Goal: Communication & Community: Answer question/provide support

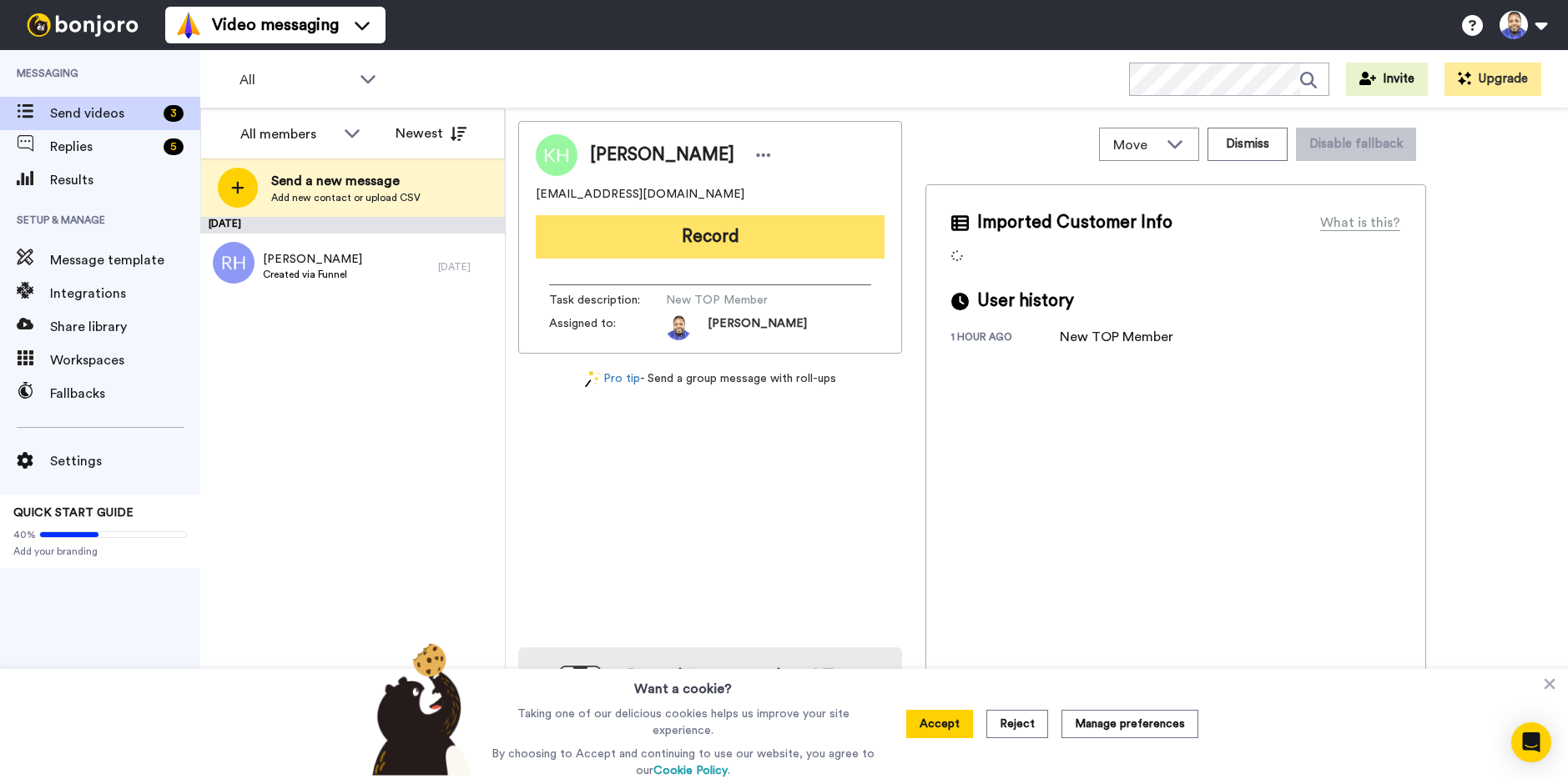
click at [783, 232] on button "Record" at bounding box center [710, 237] width 349 height 44
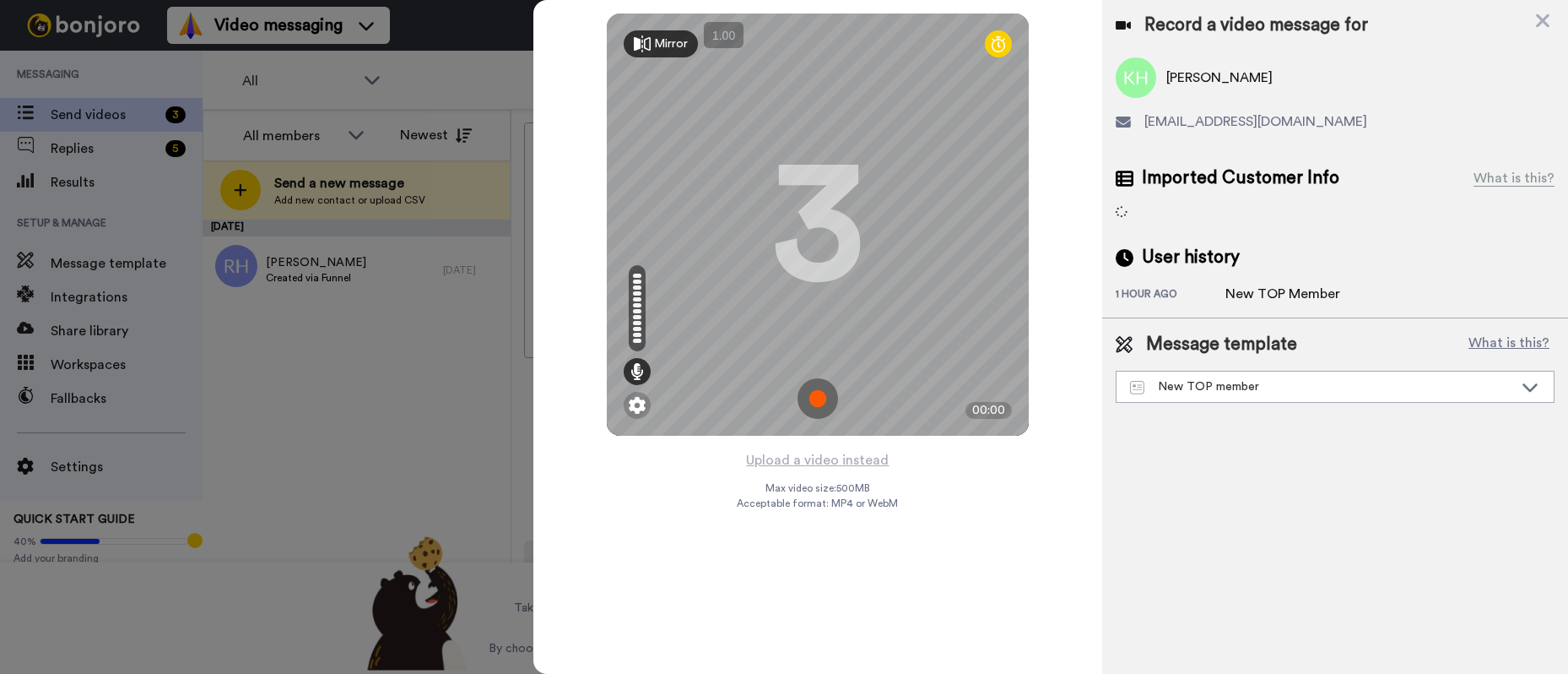
click at [823, 389] on img at bounding box center [818, 399] width 41 height 41
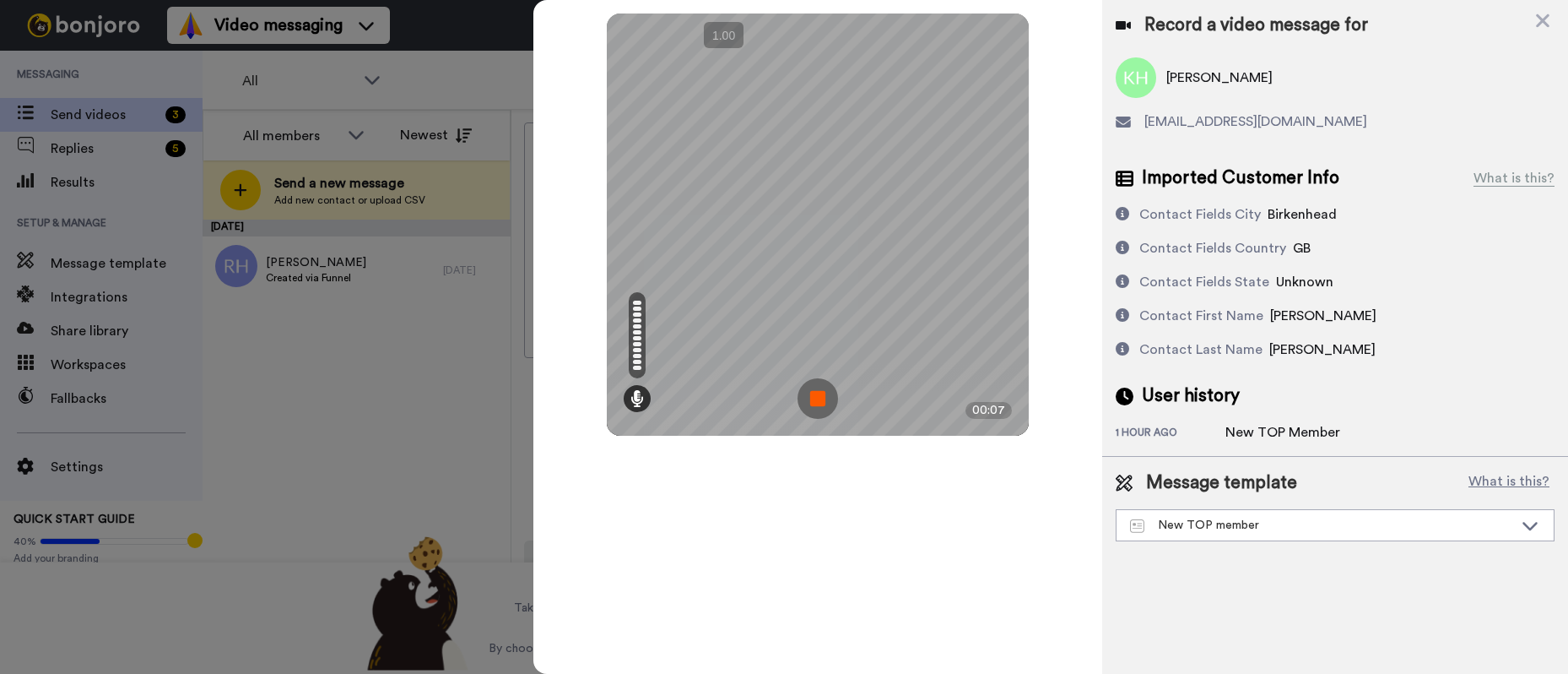
click at [823, 389] on img at bounding box center [818, 399] width 41 height 41
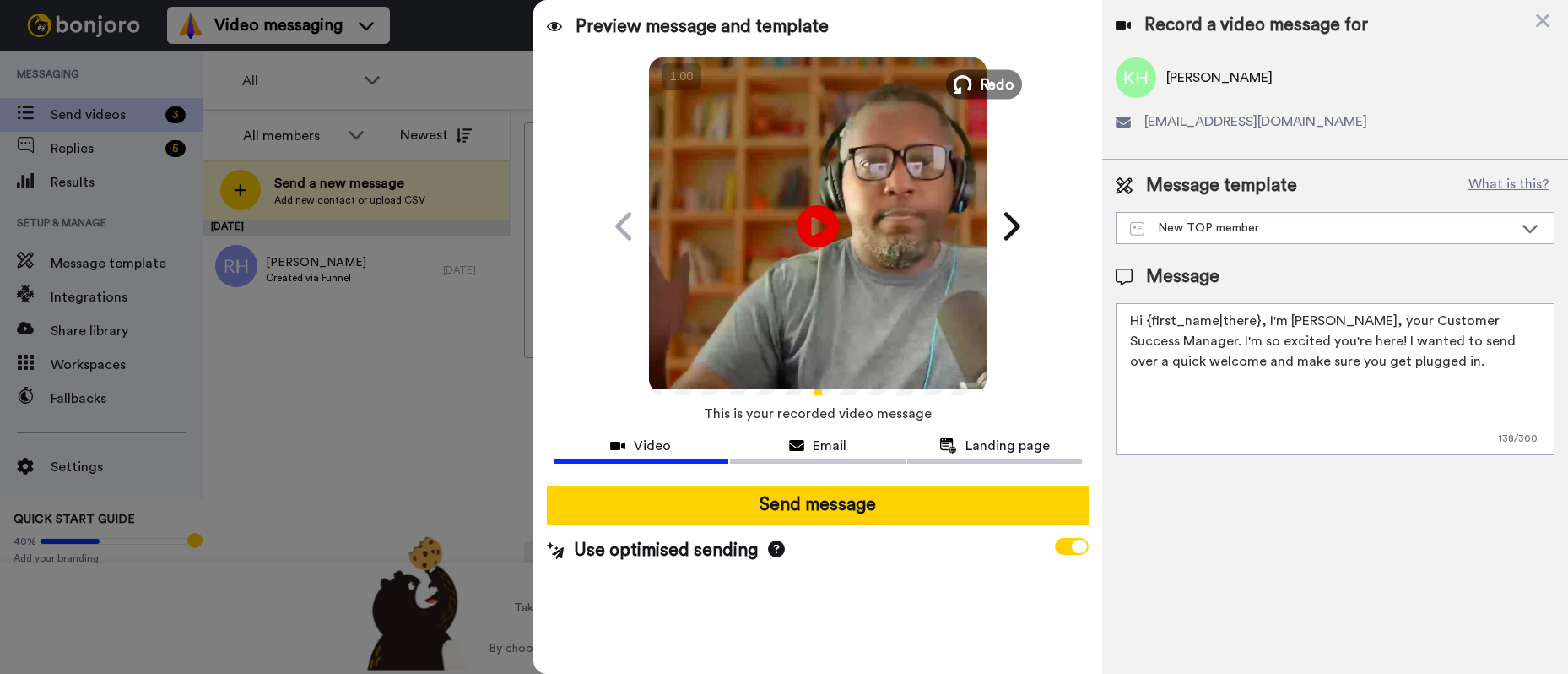
click at [985, 82] on span "Redo" at bounding box center [997, 84] width 36 height 22
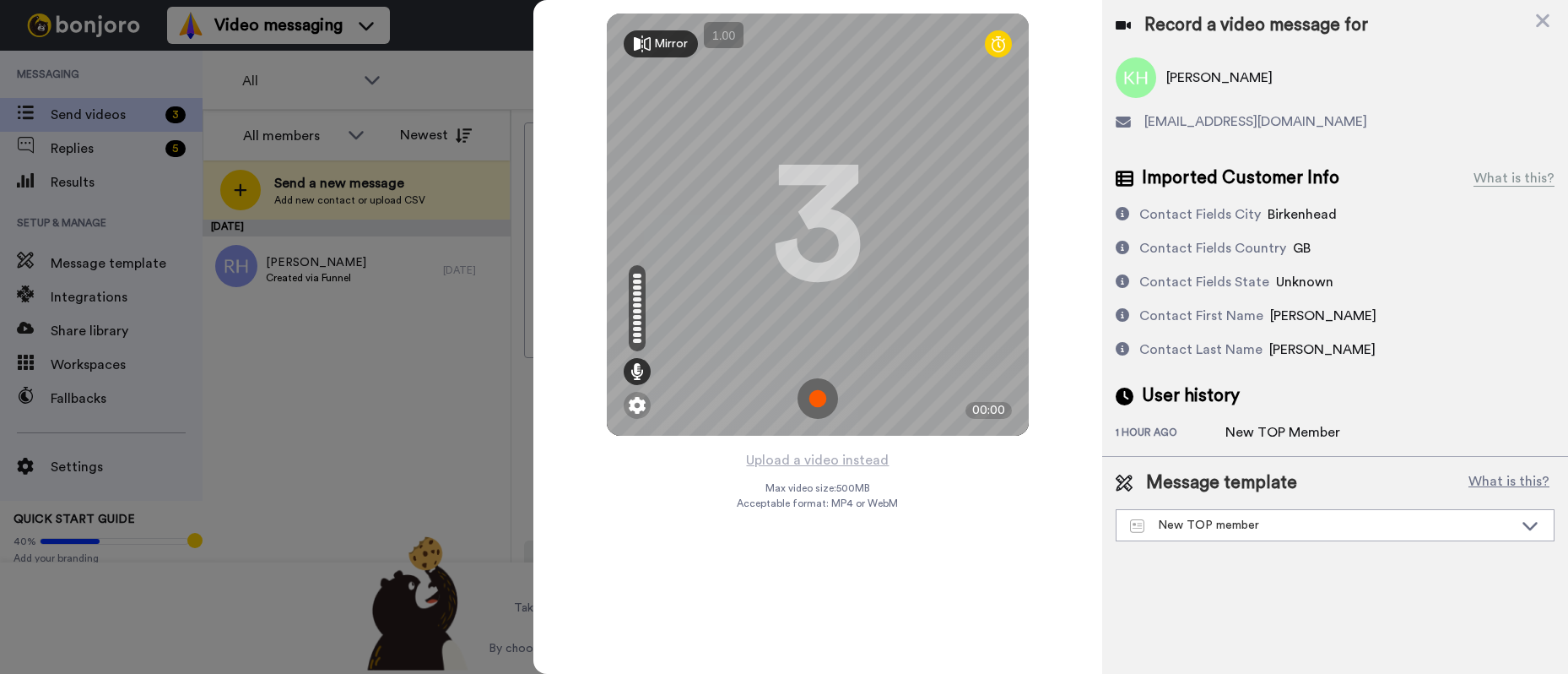
click at [816, 392] on img at bounding box center [818, 399] width 41 height 41
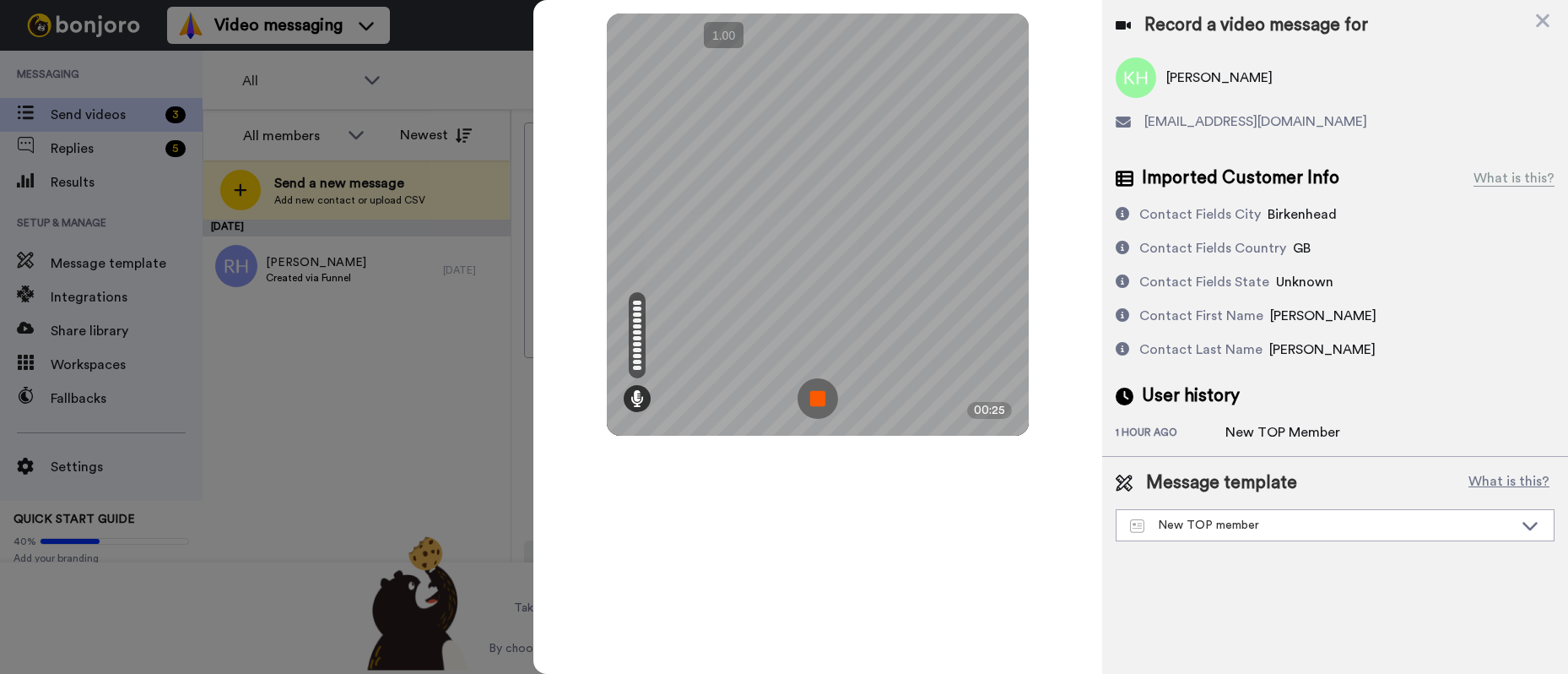
click at [816, 392] on img at bounding box center [818, 399] width 41 height 41
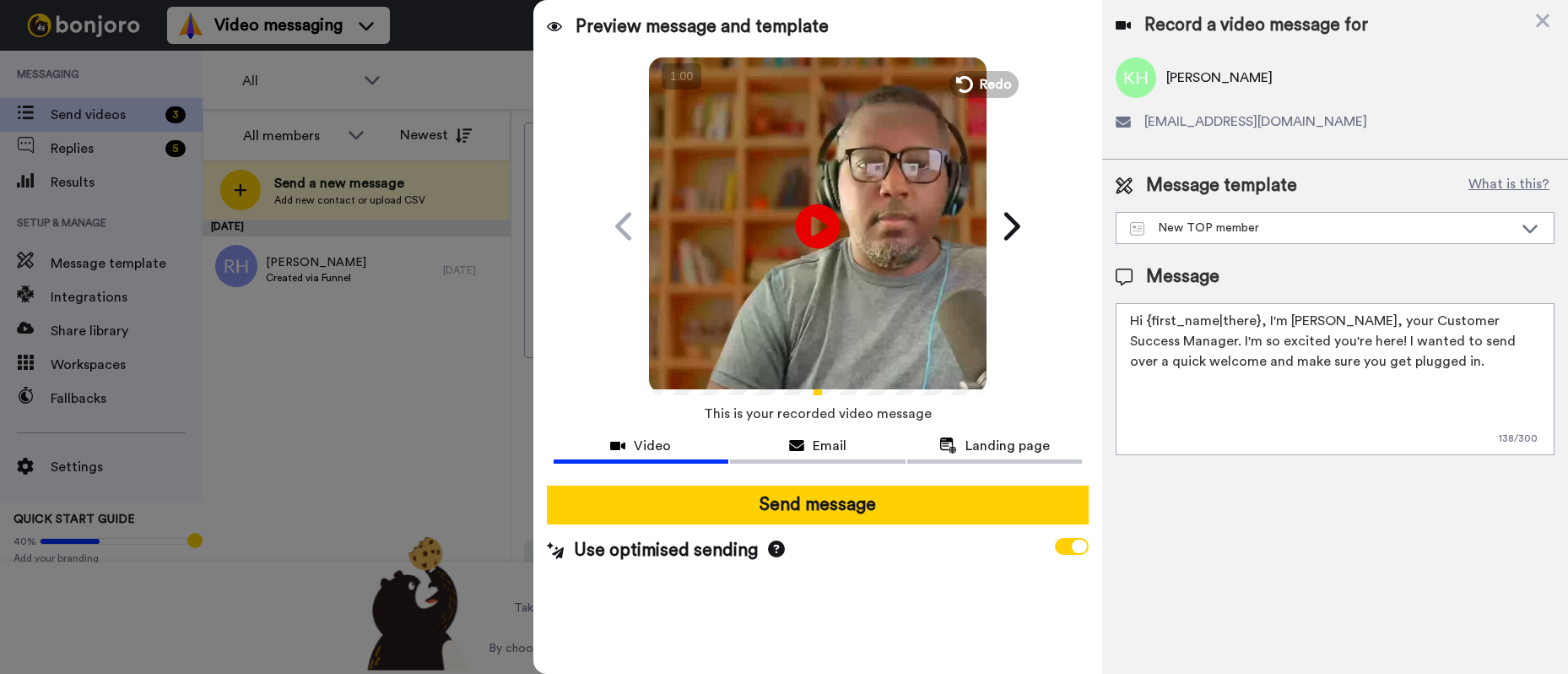
click at [820, 224] on icon "Play/Pause" at bounding box center [818, 226] width 45 height 80
click at [979, 88] on span "Redo" at bounding box center [997, 84] width 36 height 22
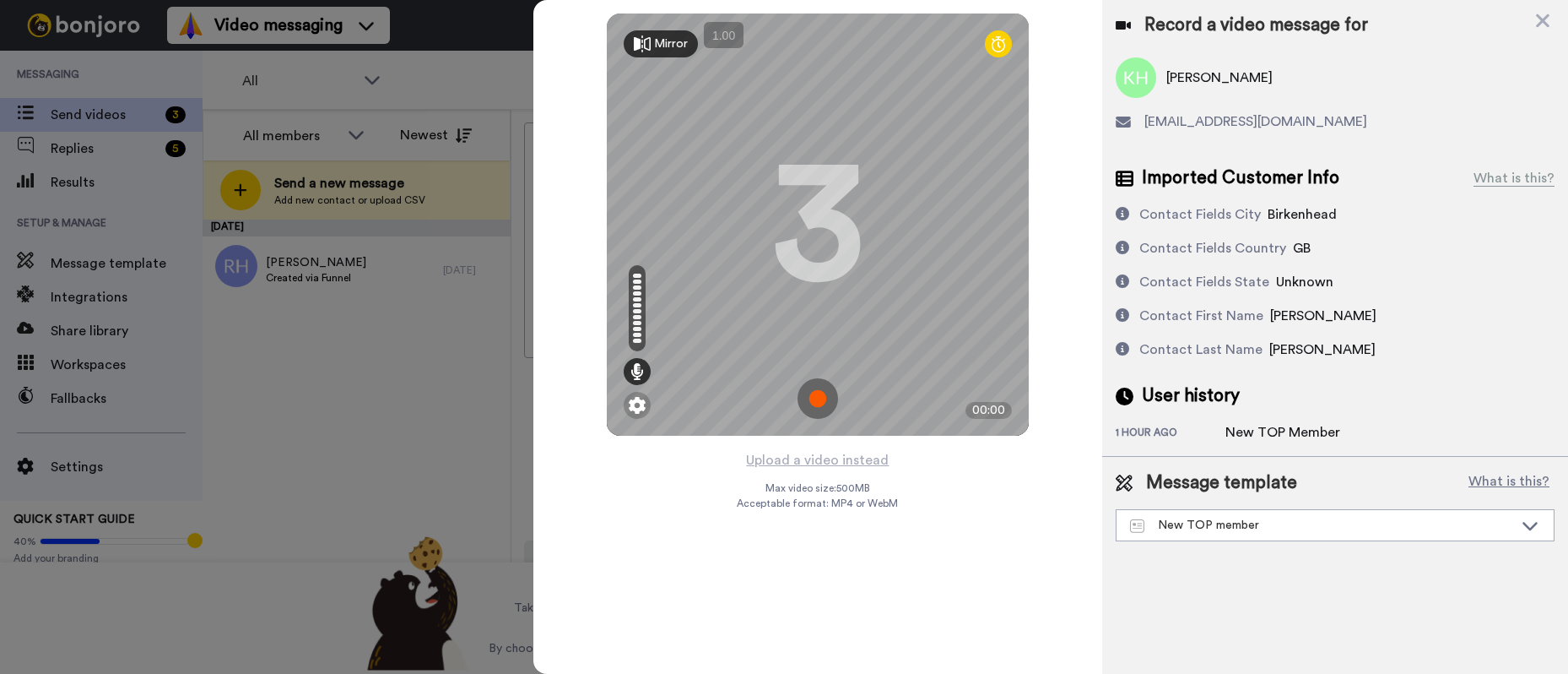
click at [820, 387] on img at bounding box center [818, 399] width 41 height 41
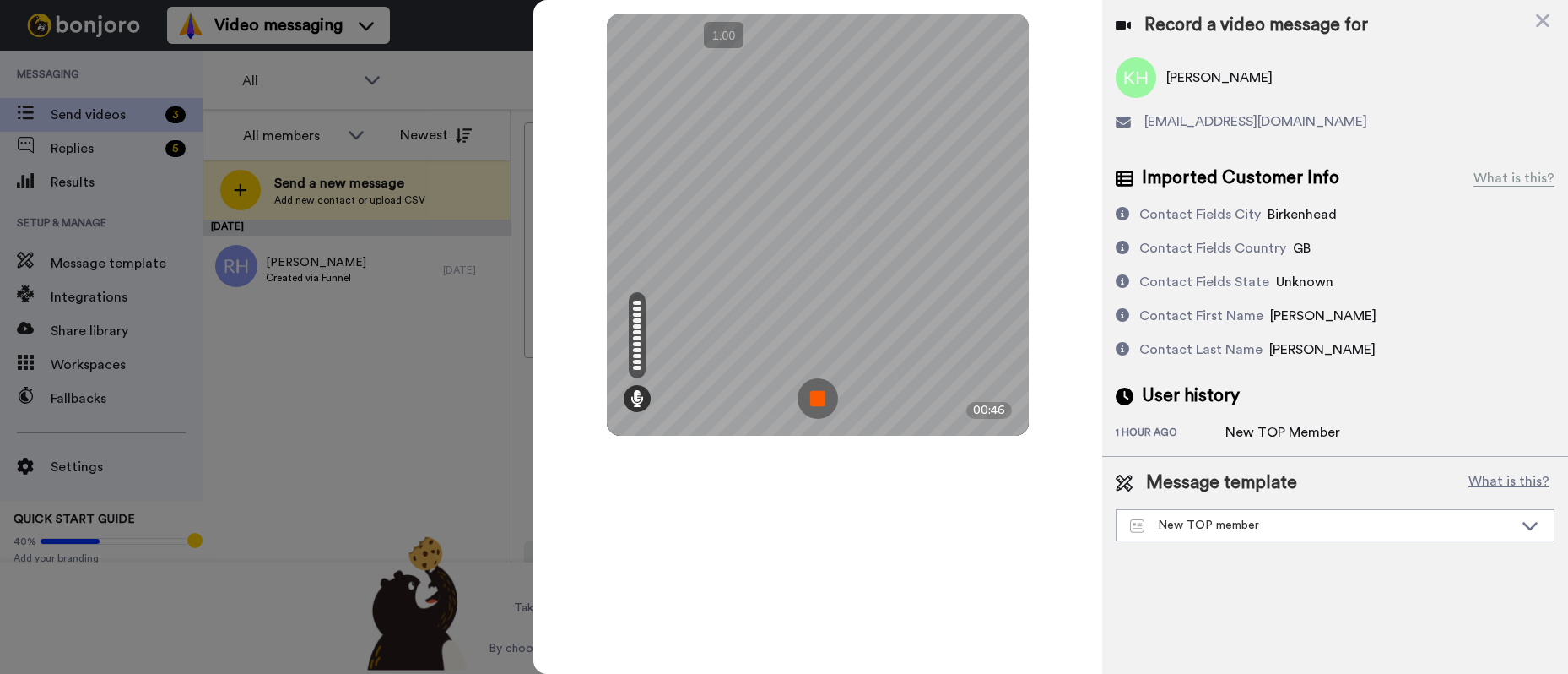
click at [820, 387] on img at bounding box center [818, 399] width 41 height 41
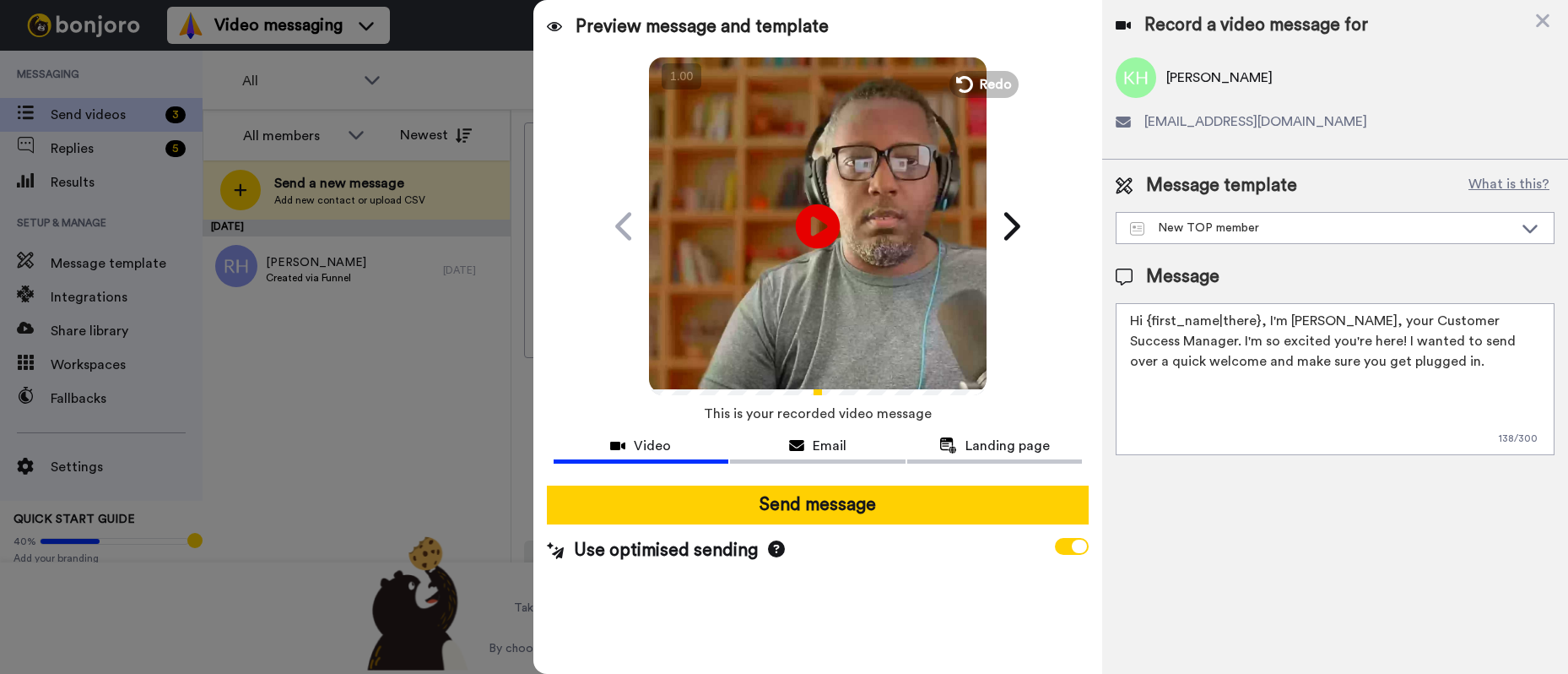
click at [819, 223] on icon "Play/Pause" at bounding box center [818, 226] width 45 height 80
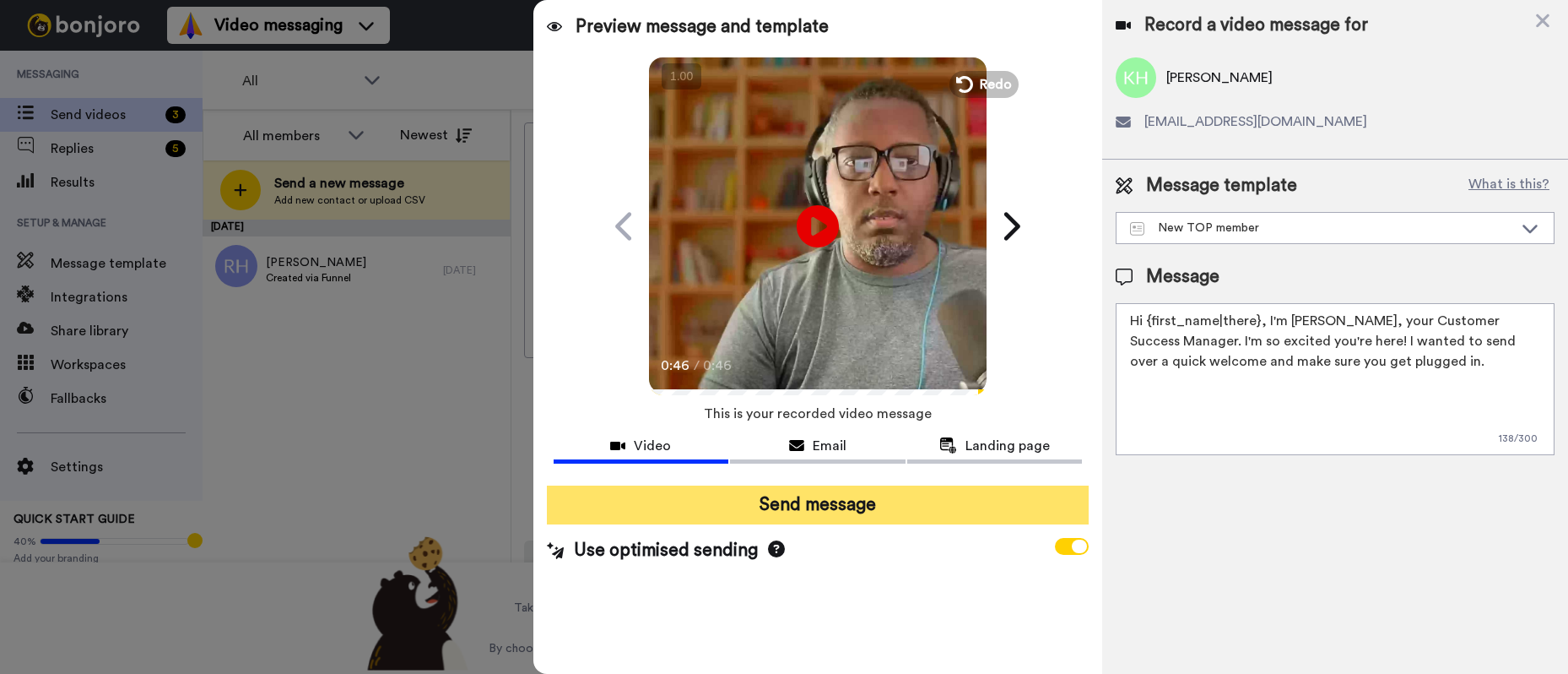
click at [765, 508] on button "Send message" at bounding box center [818, 505] width 542 height 39
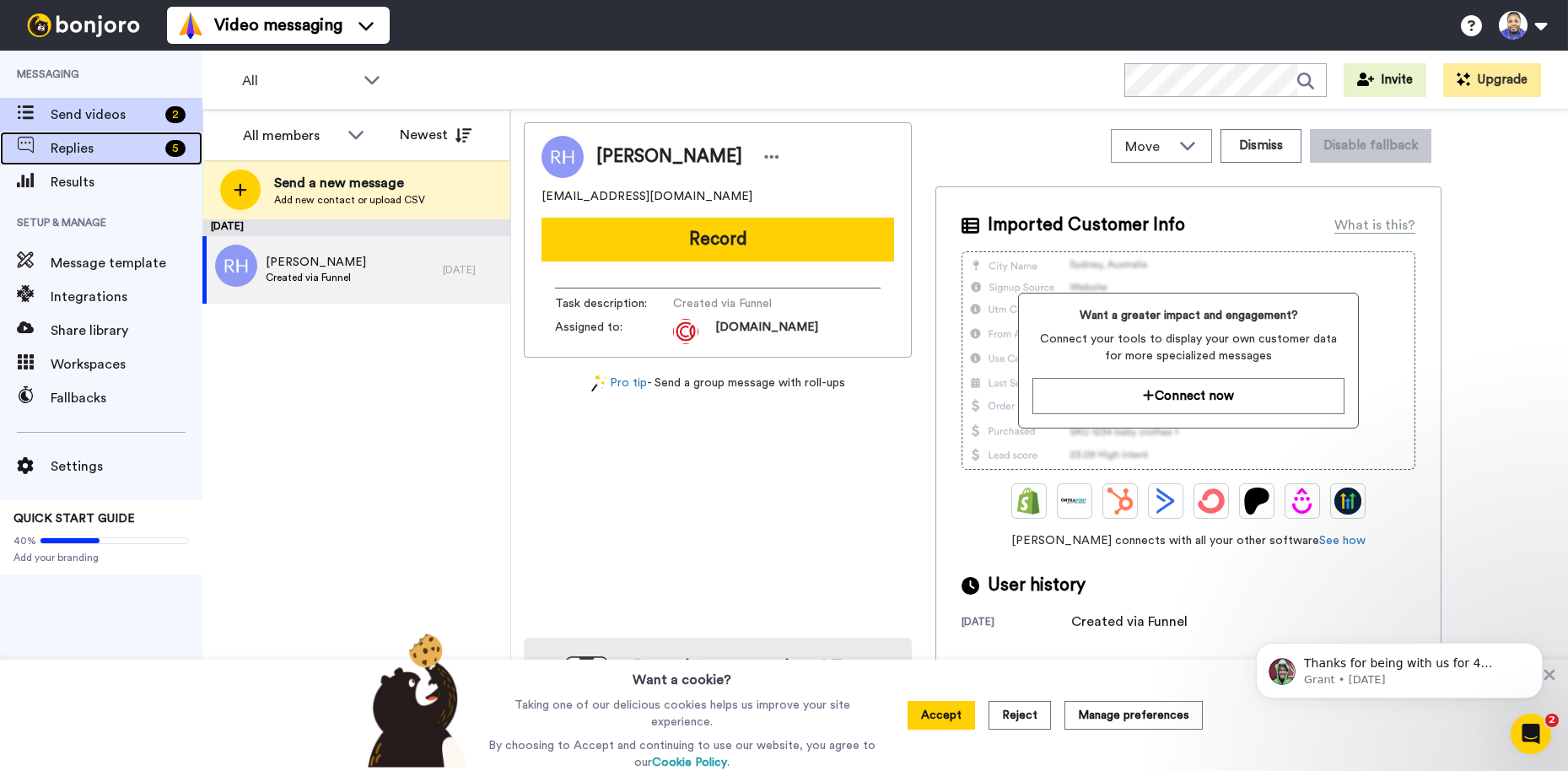
click at [102, 155] on span "Replies" at bounding box center [104, 148] width 108 height 20
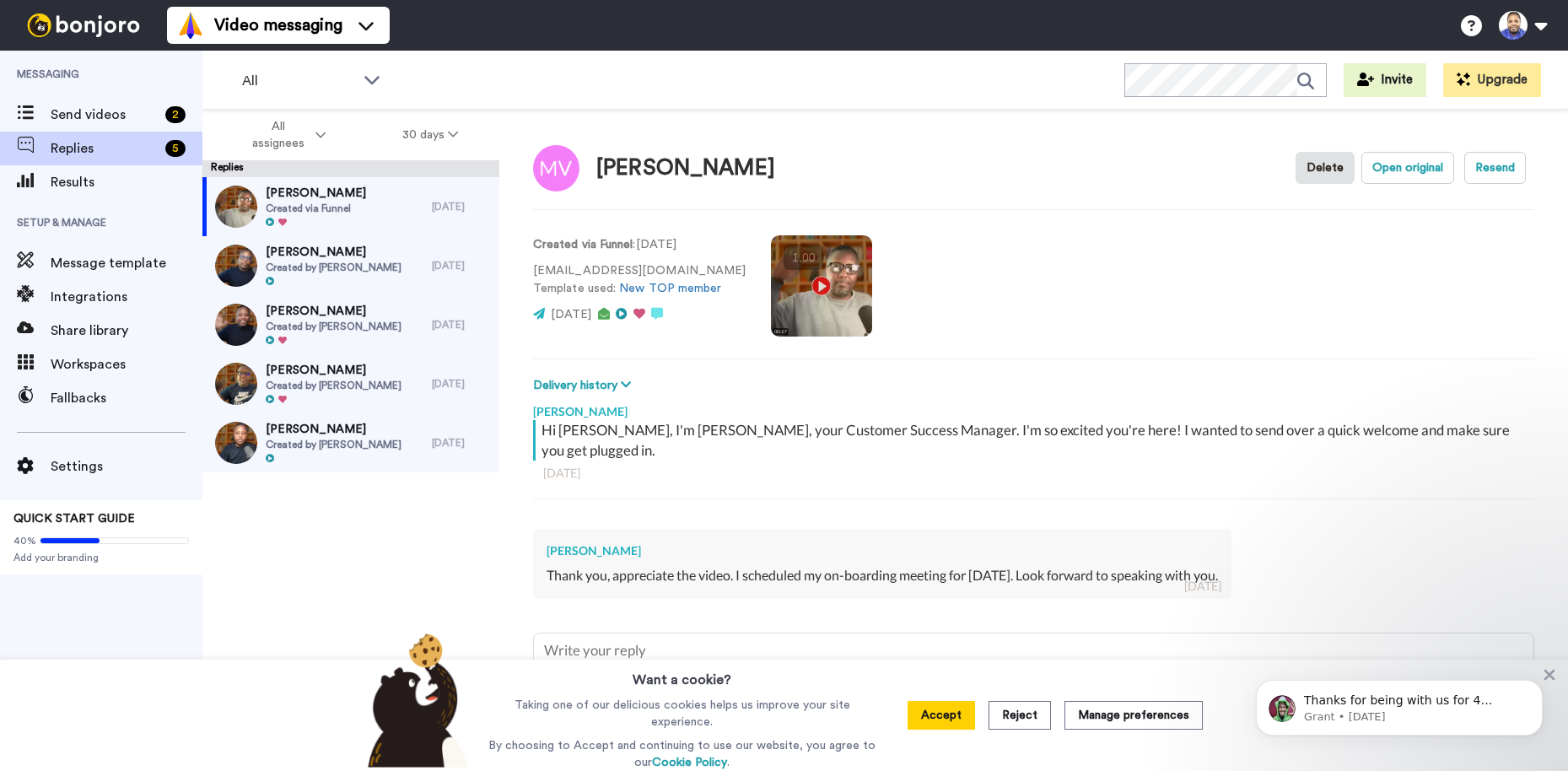
type textarea "x"
click at [90, 110] on span "Send videos" at bounding box center [104, 115] width 108 height 20
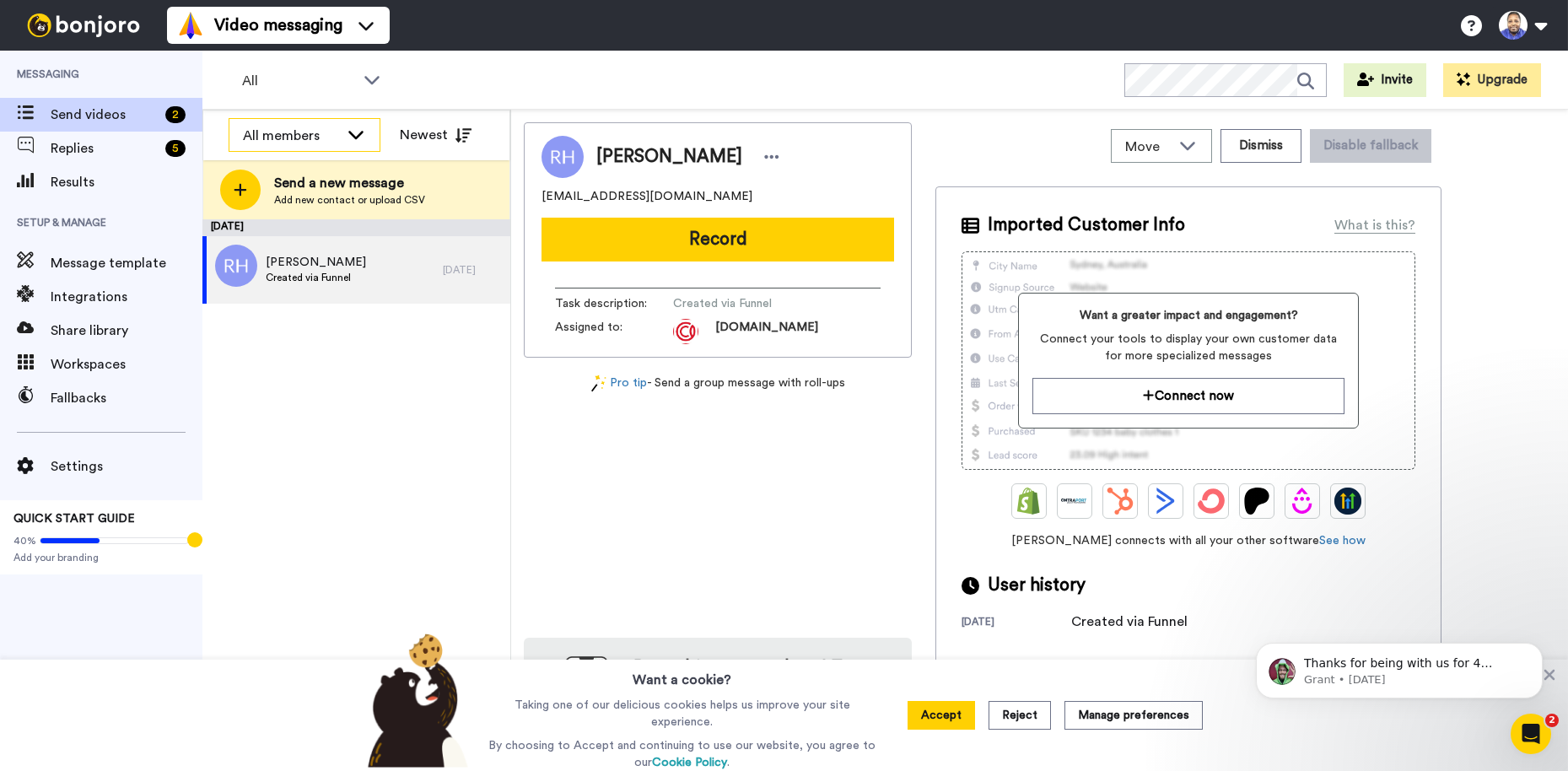
click at [352, 130] on icon at bounding box center [356, 134] width 20 height 17
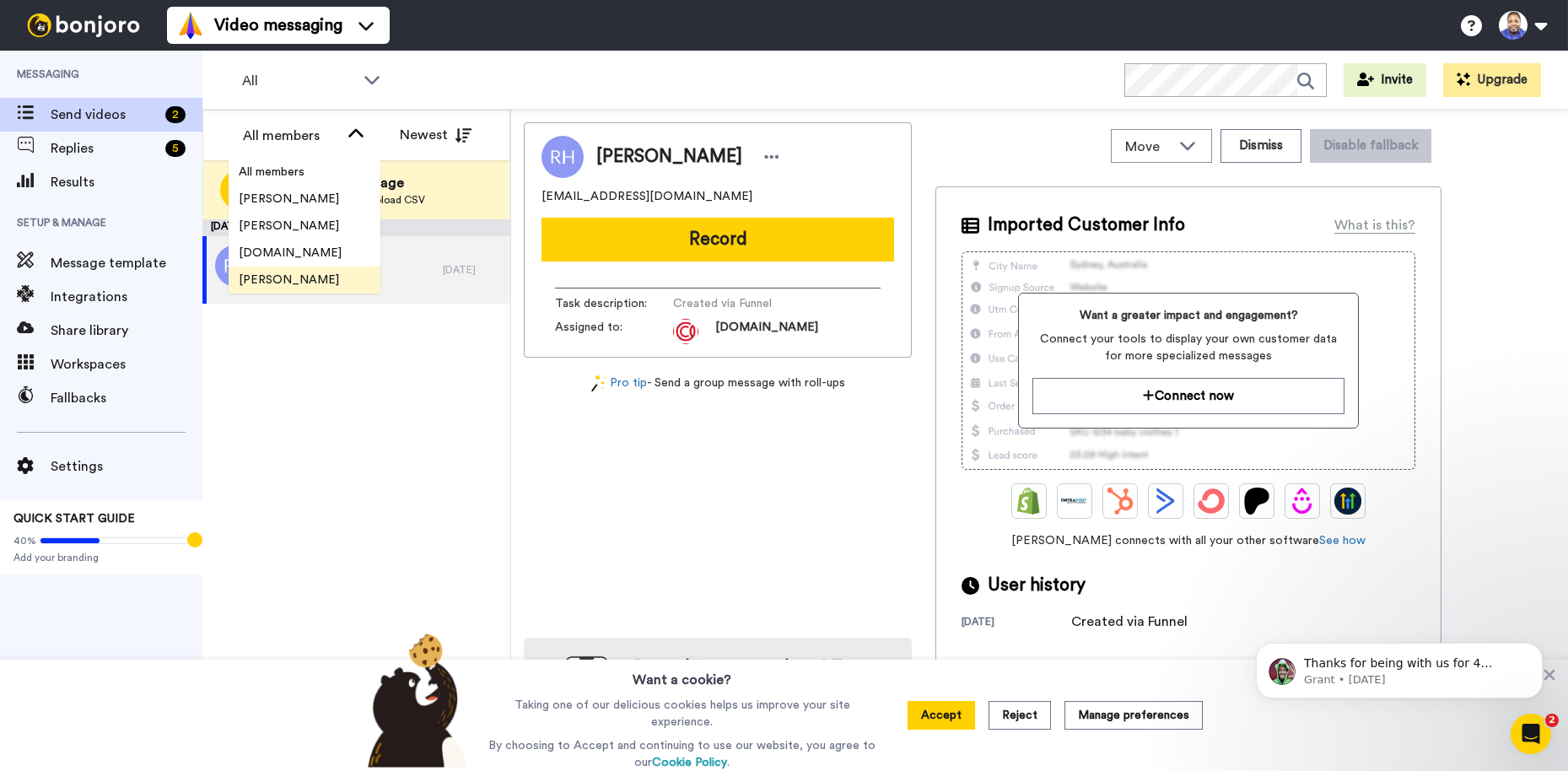
click at [298, 271] on span "[PERSON_NAME]" at bounding box center [289, 280] width 121 height 17
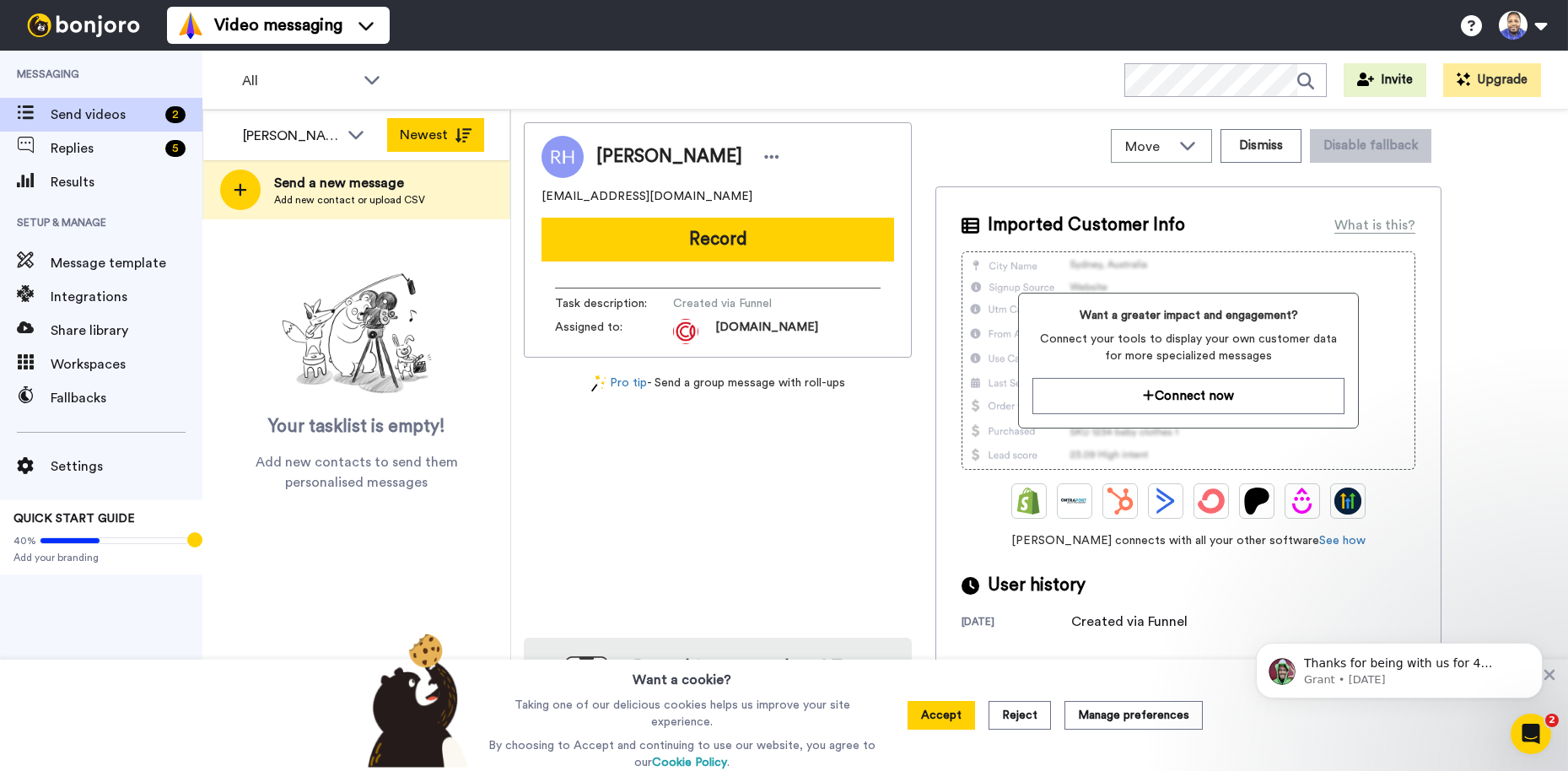
click at [429, 140] on button "Newest" at bounding box center [436, 135] width 97 height 34
click at [112, 111] on span "Send videos" at bounding box center [104, 115] width 108 height 20
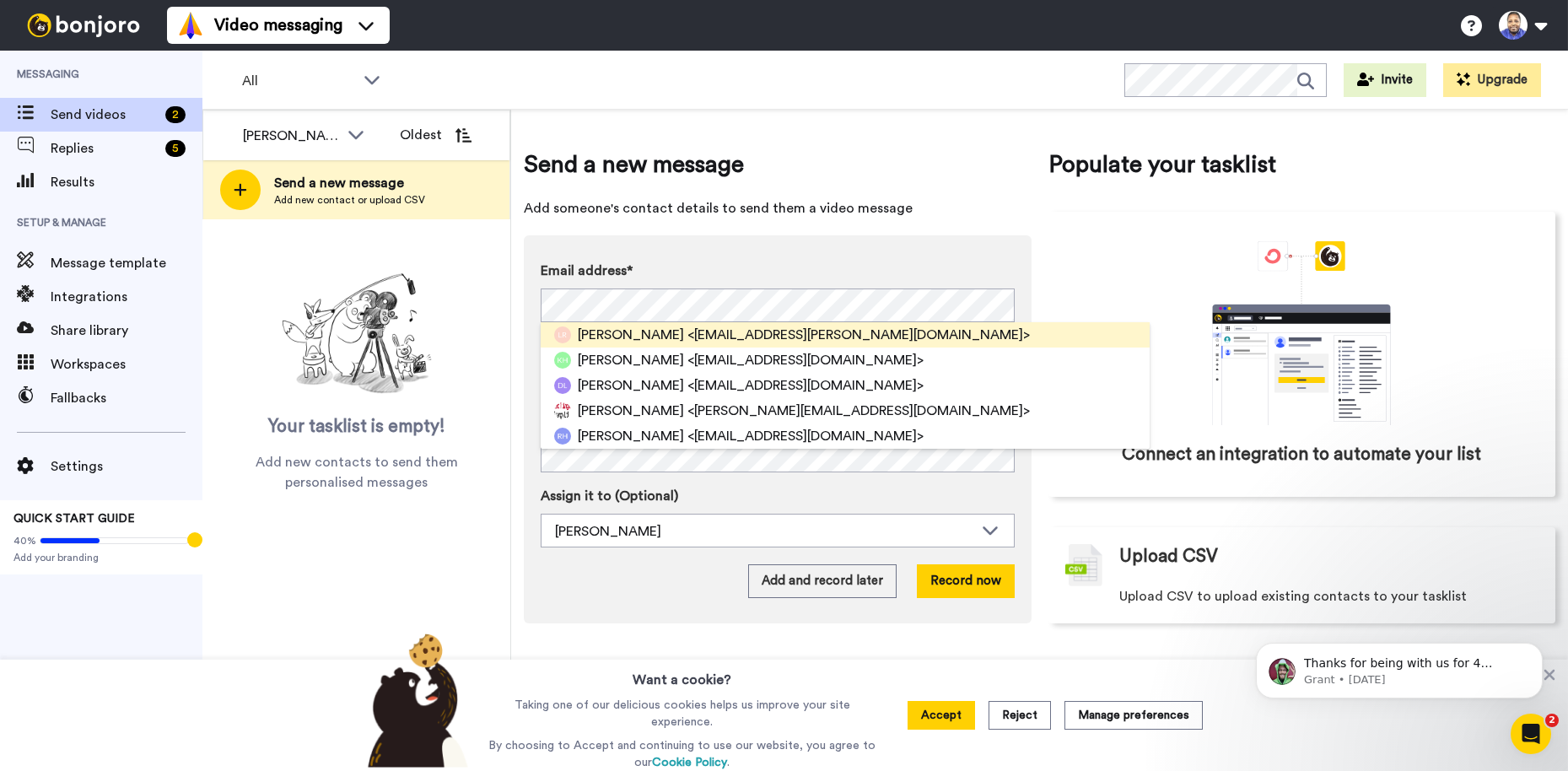
click at [609, 331] on span "[PERSON_NAME]" at bounding box center [631, 334] width 106 height 20
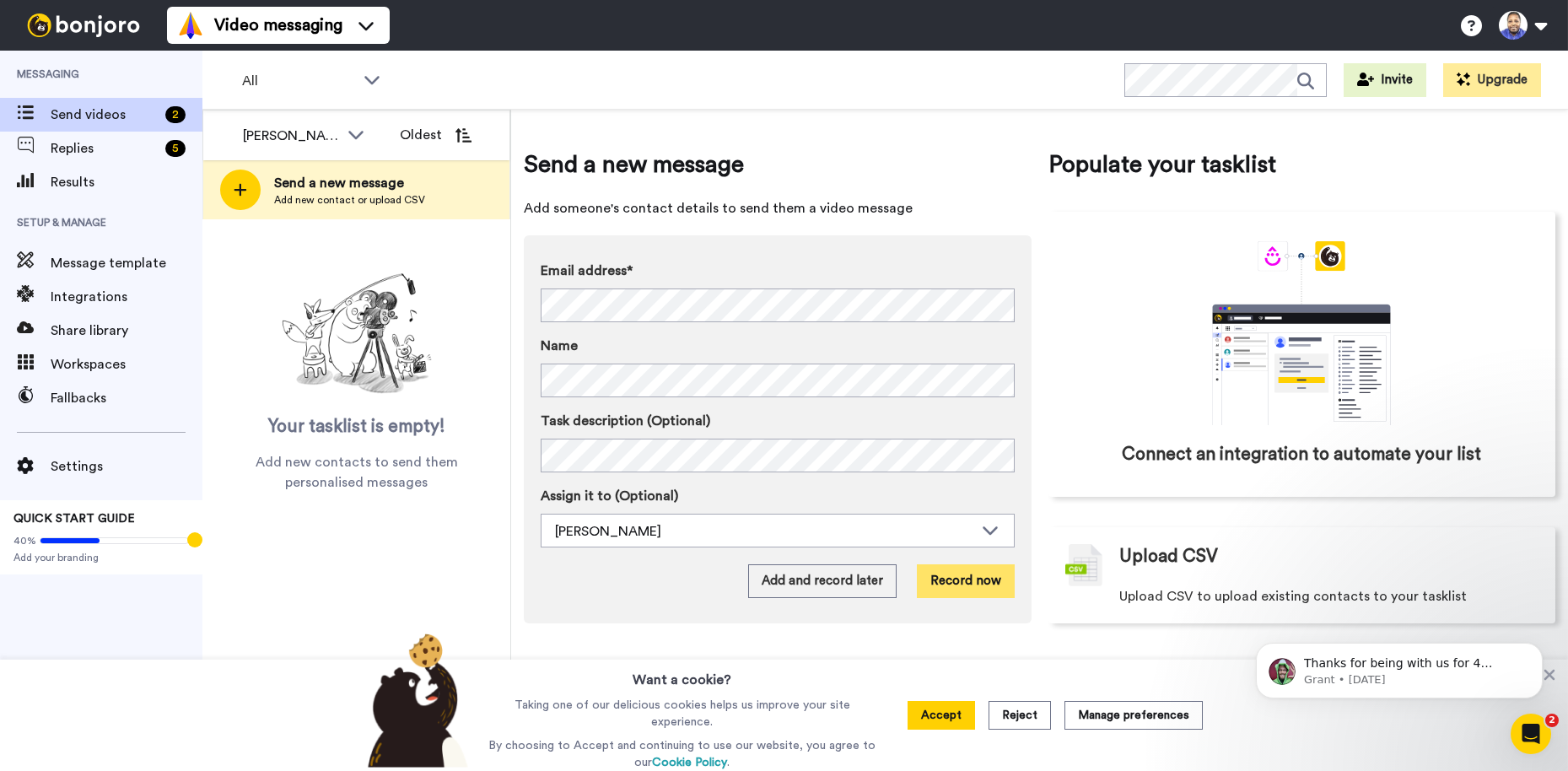
click at [978, 577] on button "Record now" at bounding box center [965, 581] width 98 height 34
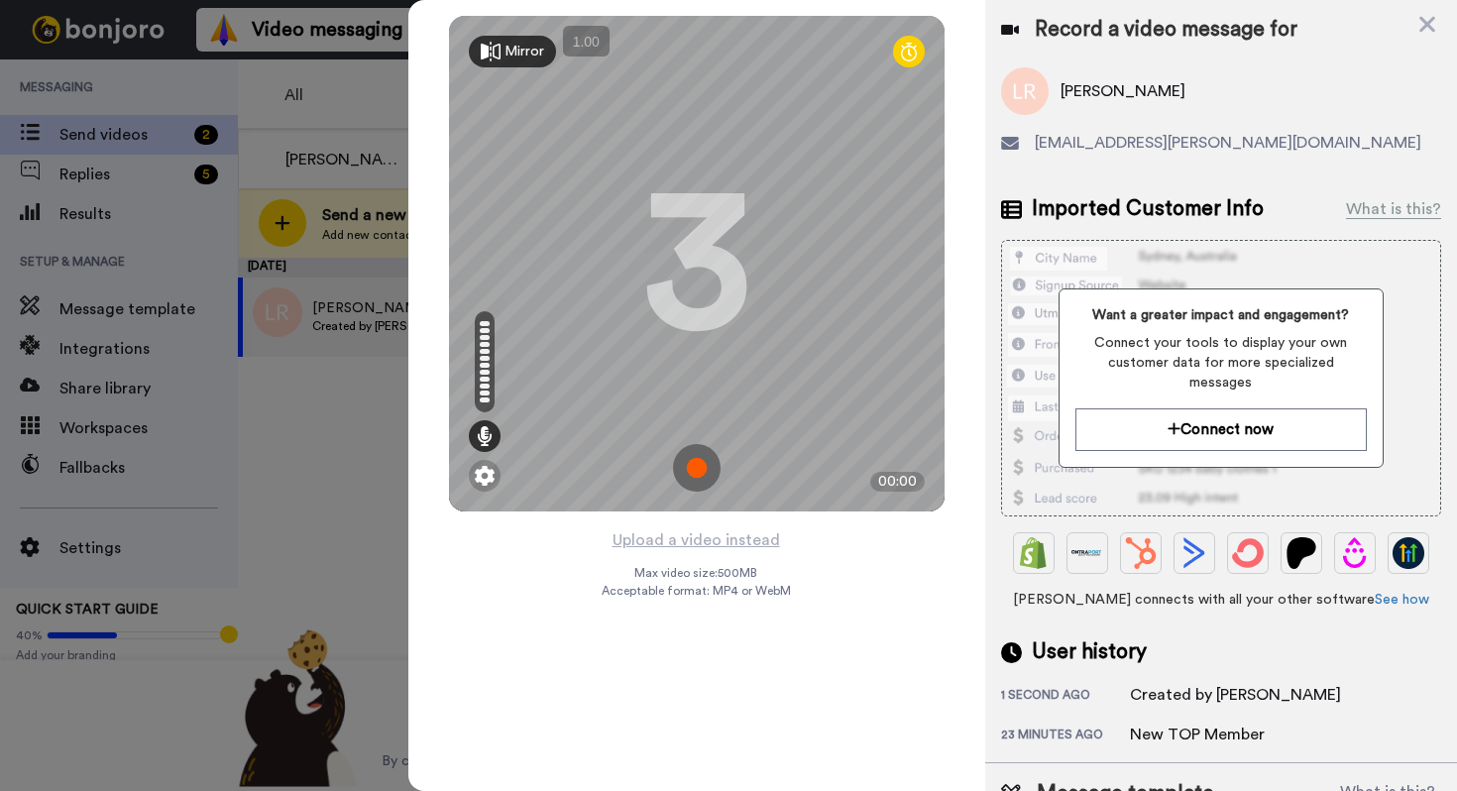
click at [699, 466] on img at bounding box center [697, 468] width 48 height 48
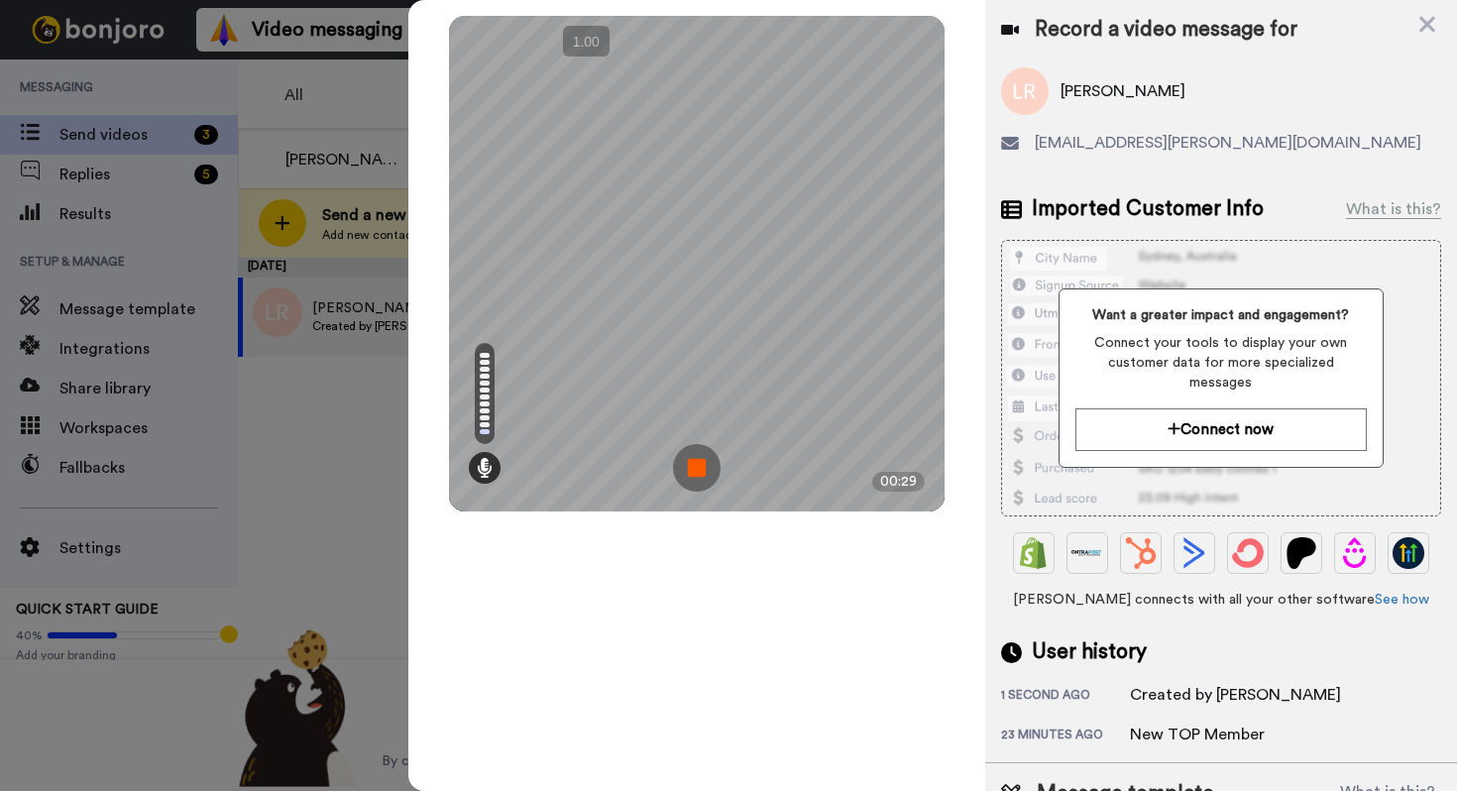
click at [698, 466] on img at bounding box center [697, 468] width 48 height 48
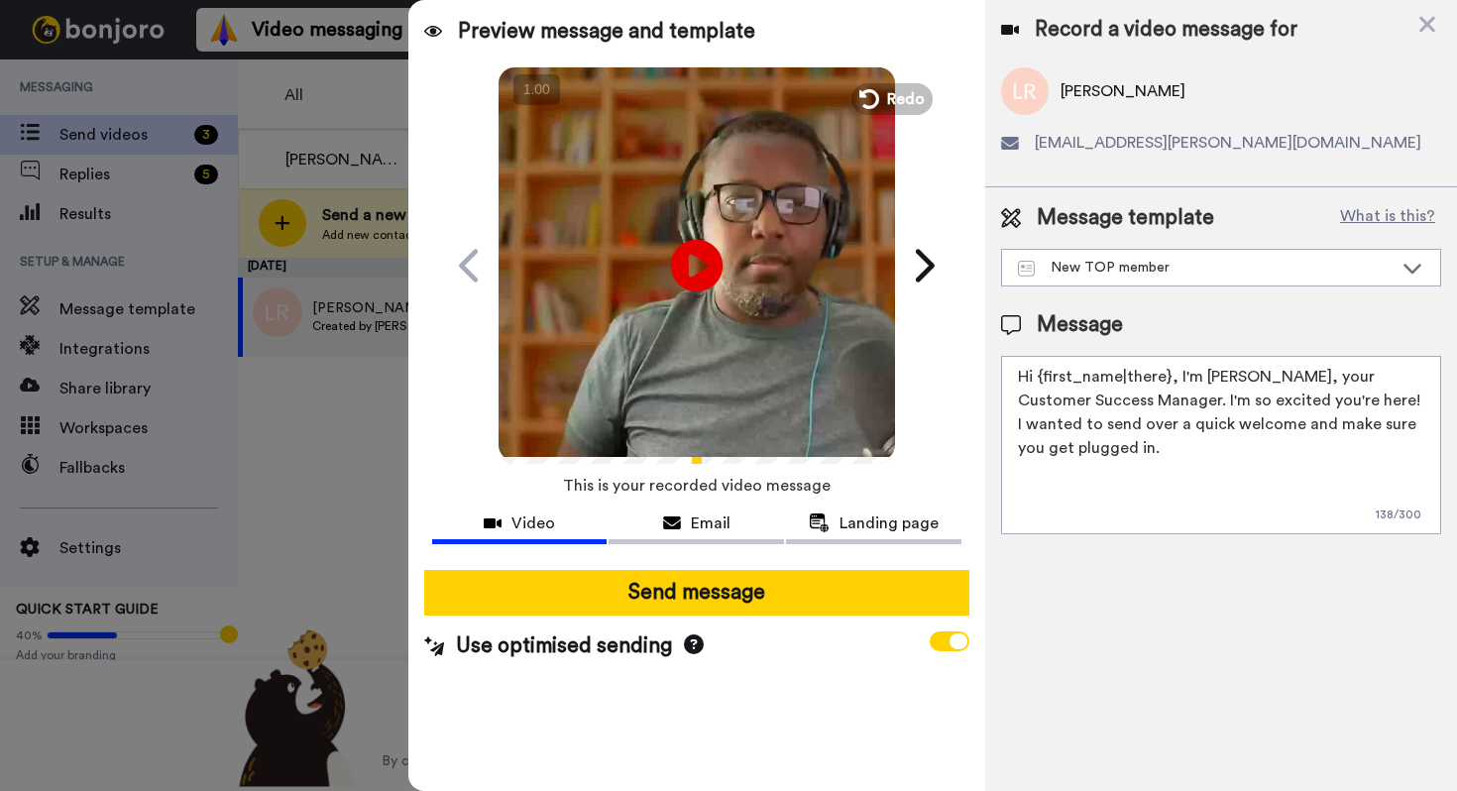
click at [707, 266] on icon at bounding box center [696, 265] width 53 height 53
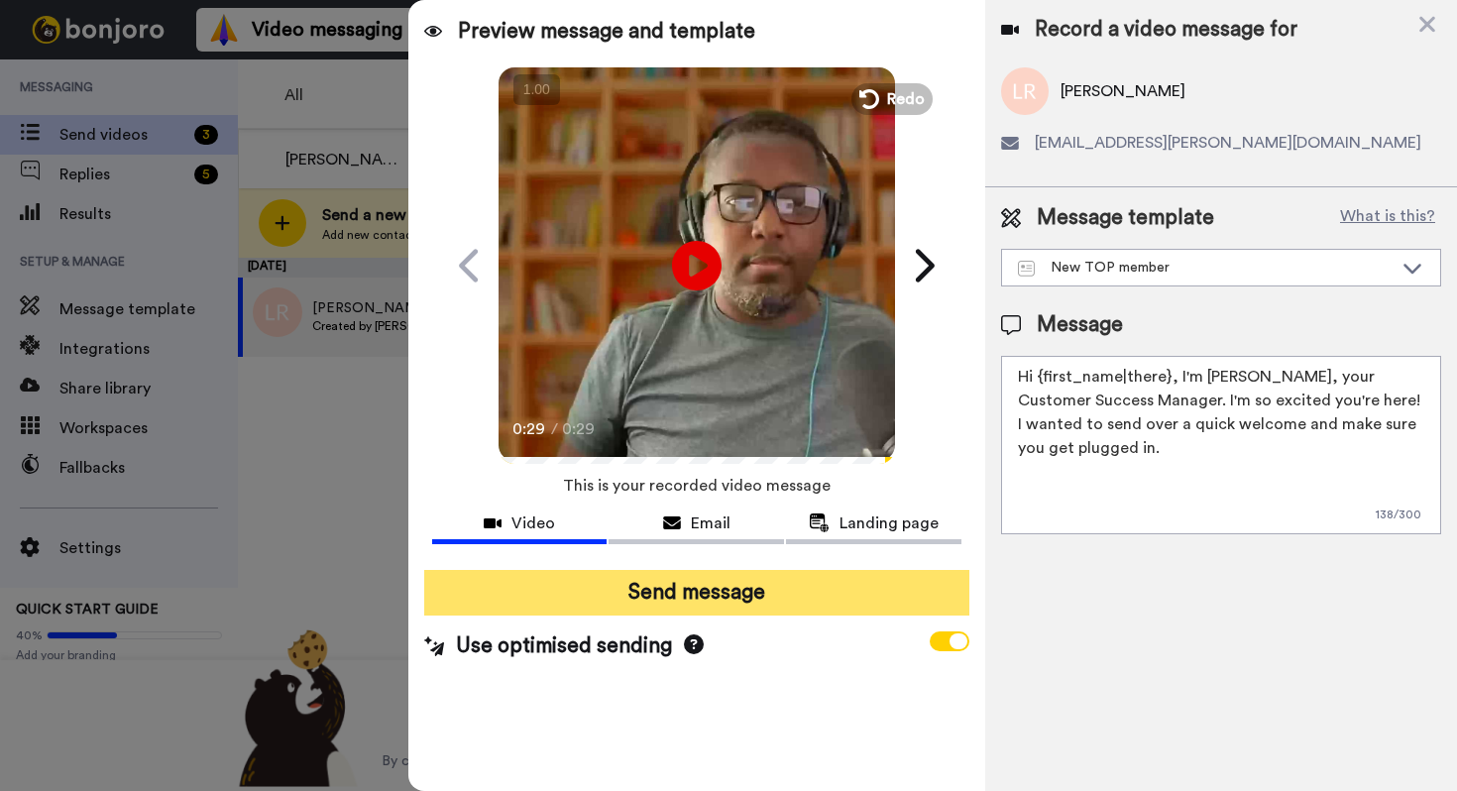
click at [720, 590] on button "Send message" at bounding box center [696, 593] width 545 height 46
